Goal: Task Accomplishment & Management: Use online tool/utility

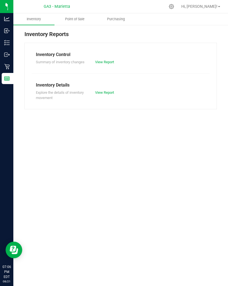
click at [81, 21] on span "Point of Sale" at bounding box center [74, 19] width 34 height 5
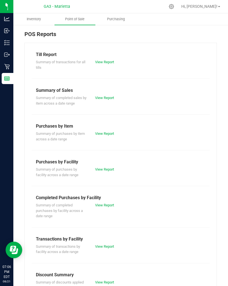
click at [109, 61] on link "View Report" at bounding box center [104, 62] width 19 height 4
